Goal: Transaction & Acquisition: Purchase product/service

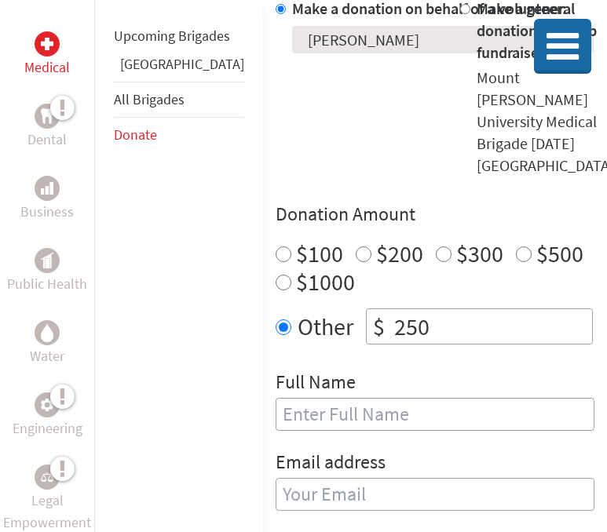
scroll to position [521, 0]
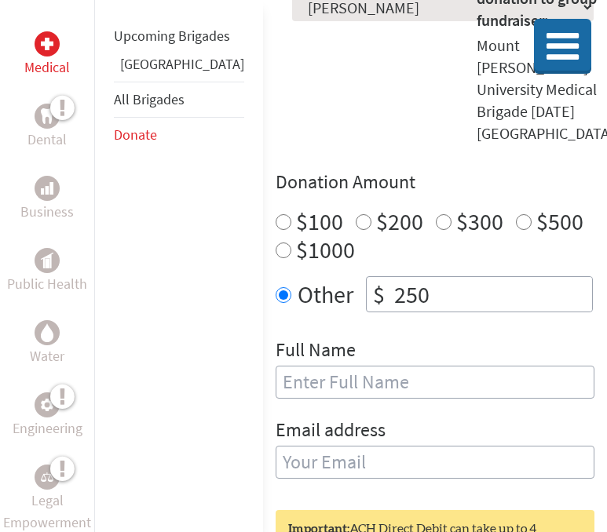
click at [312, 366] on input "text" at bounding box center [435, 382] width 319 height 33
type input "[PERSON_NAME]"
type input "abbiegirl2004@gmail.com"
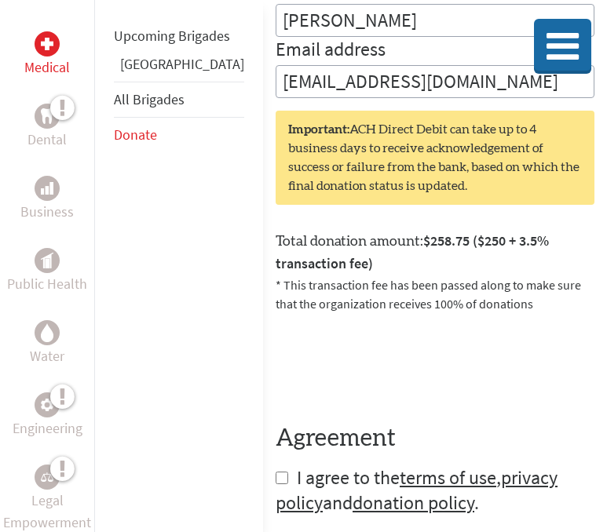
scroll to position [888, 0]
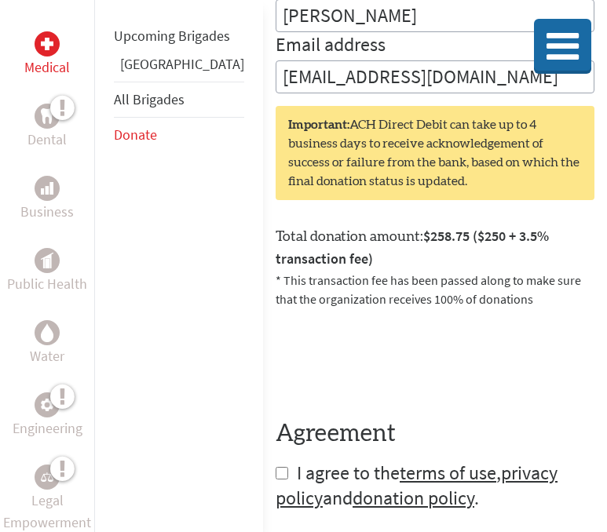
click at [276, 461] on span "I agree to the terms of use , privacy policy and donation policy ." at bounding box center [417, 485] width 282 height 49
click at [276, 366] on form "Make a donation on behalf of a volunteer: Select a volunteer... Abbie Doutre Ab…" at bounding box center [435, 55] width 319 height 912
click at [276, 467] on input "checkbox" at bounding box center [282, 473] width 13 height 13
checkbox input "true"
